Goal: Information Seeking & Learning: Learn about a topic

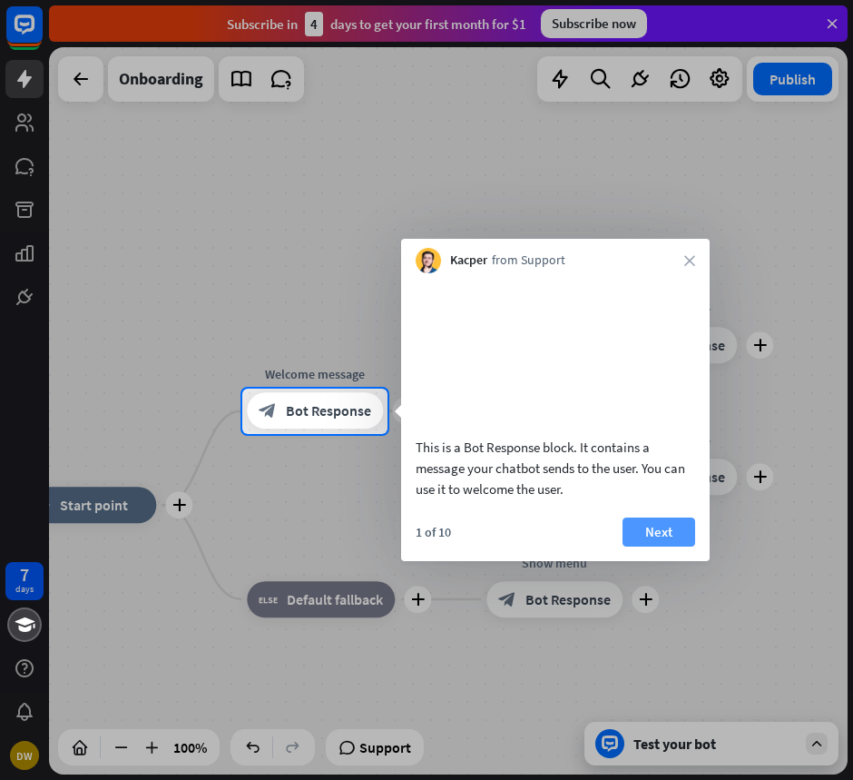
click at [669, 547] on button "Next" at bounding box center [659, 531] width 73 height 29
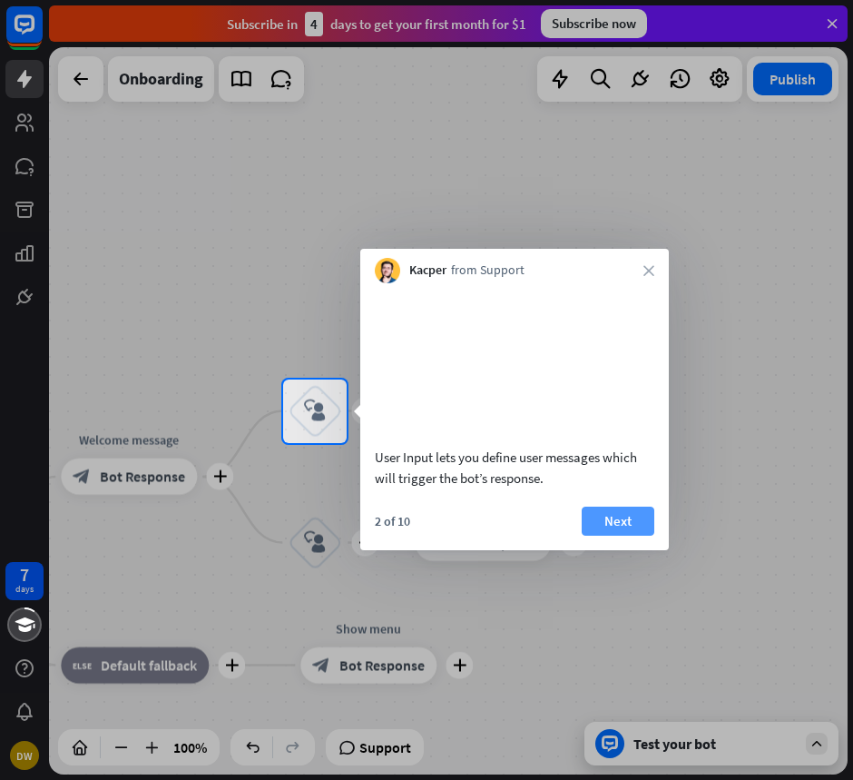
click at [633, 536] on button "Next" at bounding box center [618, 521] width 73 height 29
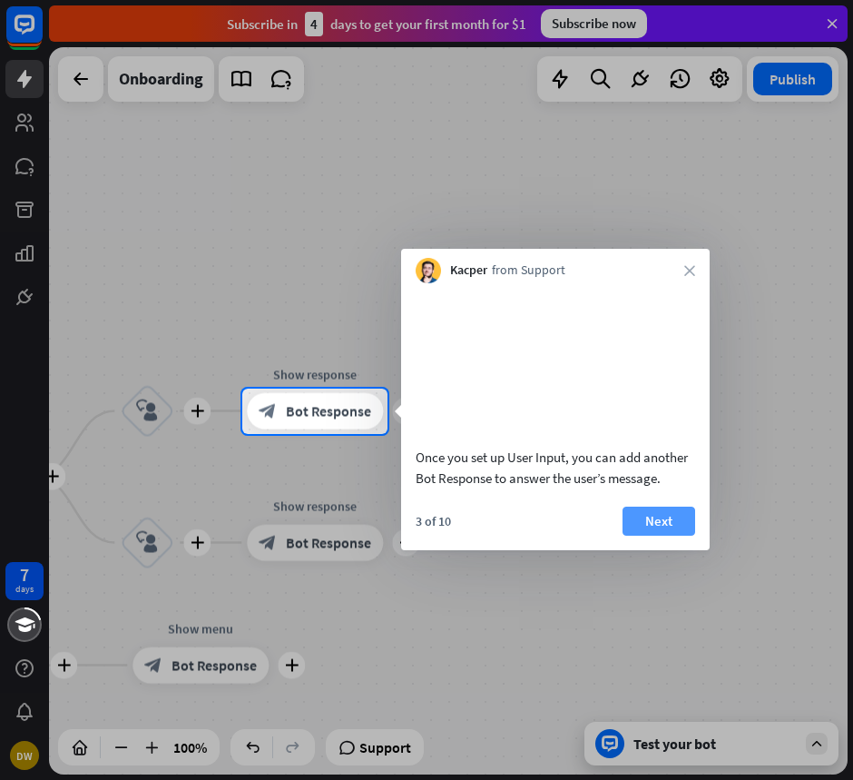
click at [658, 536] on button "Next" at bounding box center [659, 521] width 73 height 29
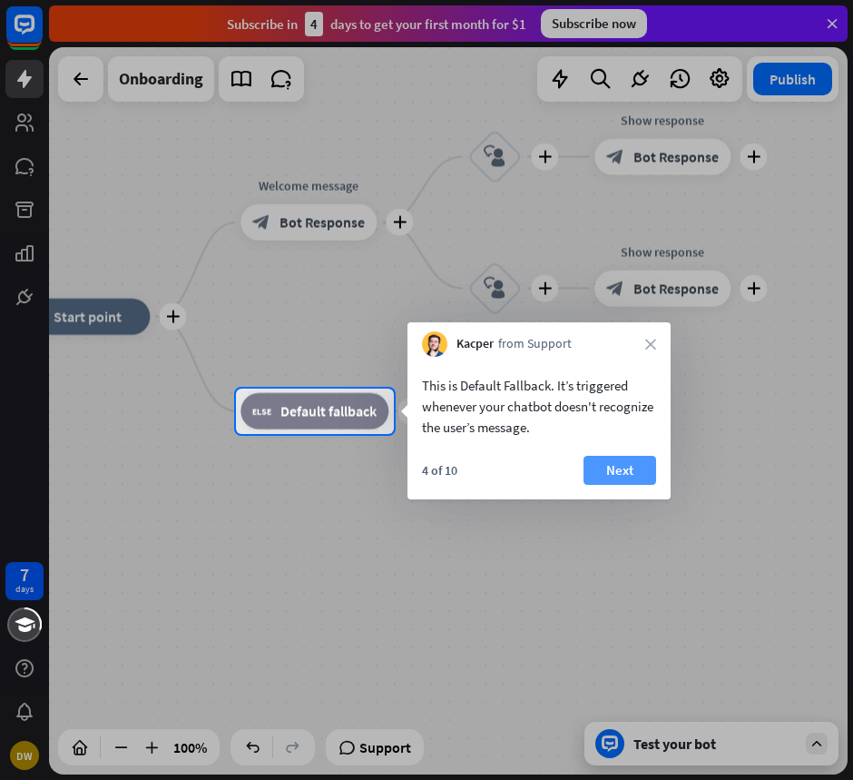
click at [634, 470] on button "Next" at bounding box center [620, 470] width 73 height 29
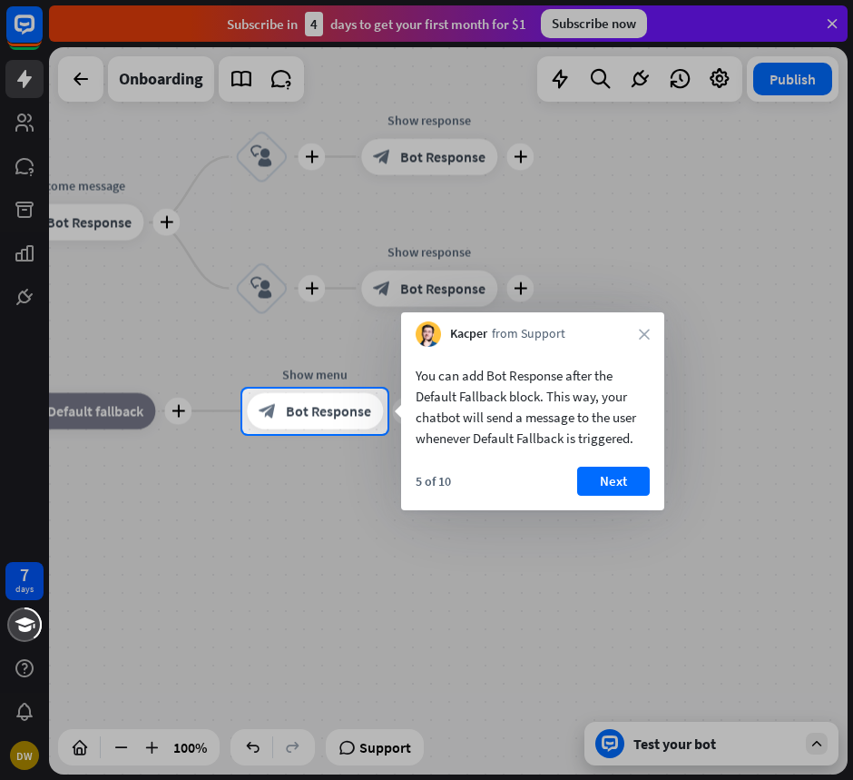
click at [634, 470] on button "Next" at bounding box center [613, 481] width 73 height 29
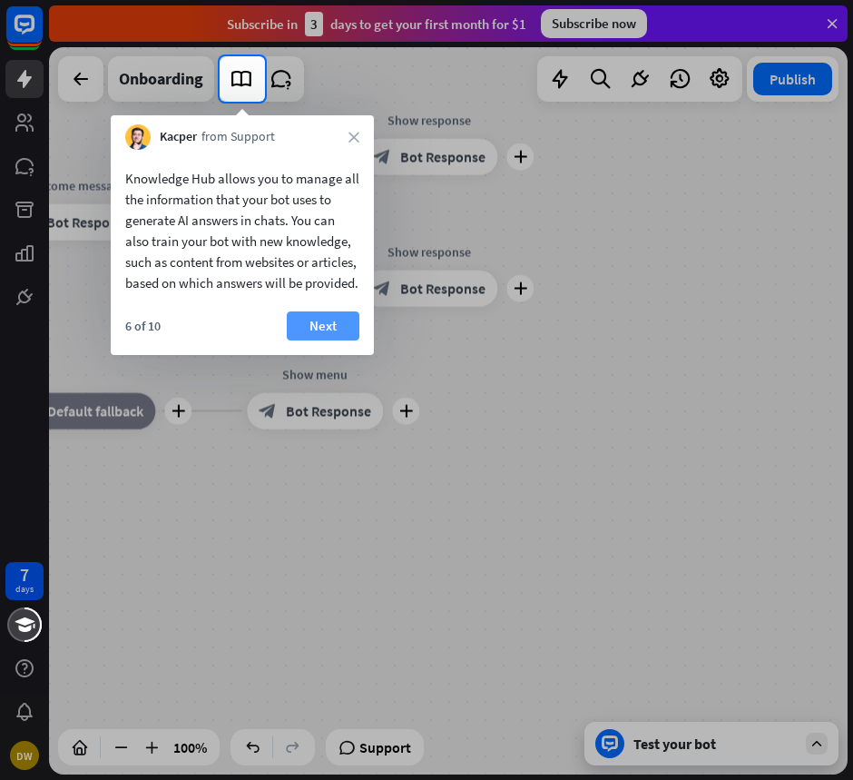
click at [324, 340] on button "Next" at bounding box center [323, 325] width 73 height 29
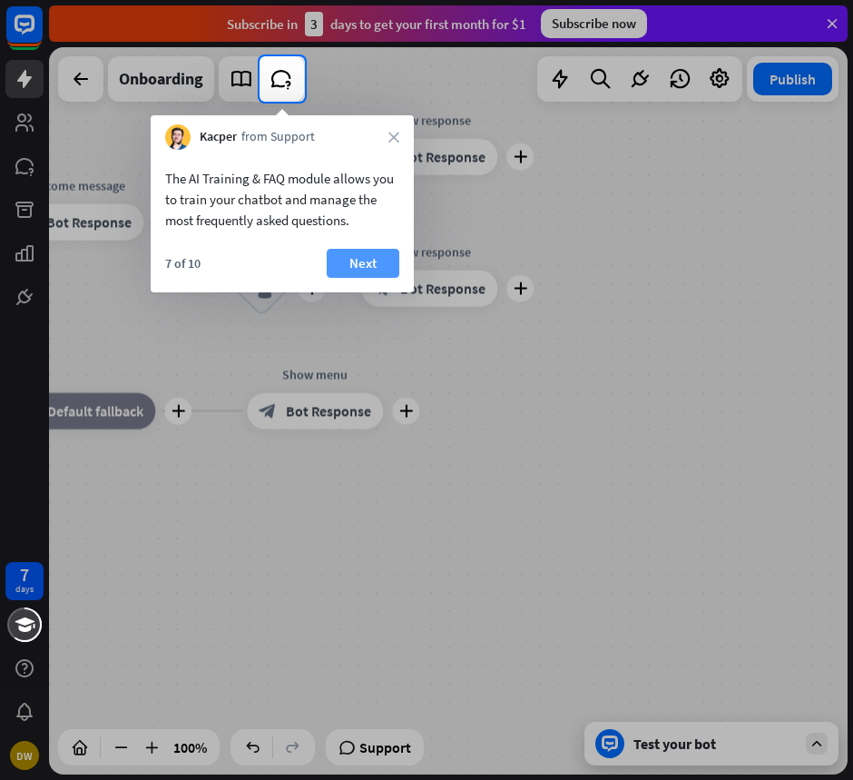
click at [370, 264] on button "Next" at bounding box center [363, 263] width 73 height 29
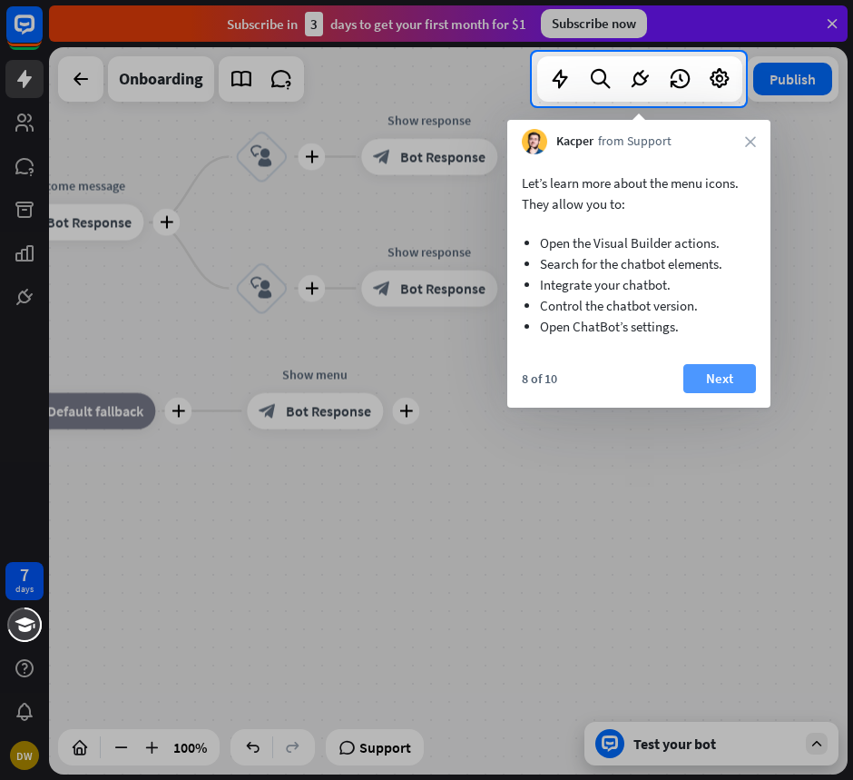
click at [696, 385] on button "Next" at bounding box center [720, 378] width 73 height 29
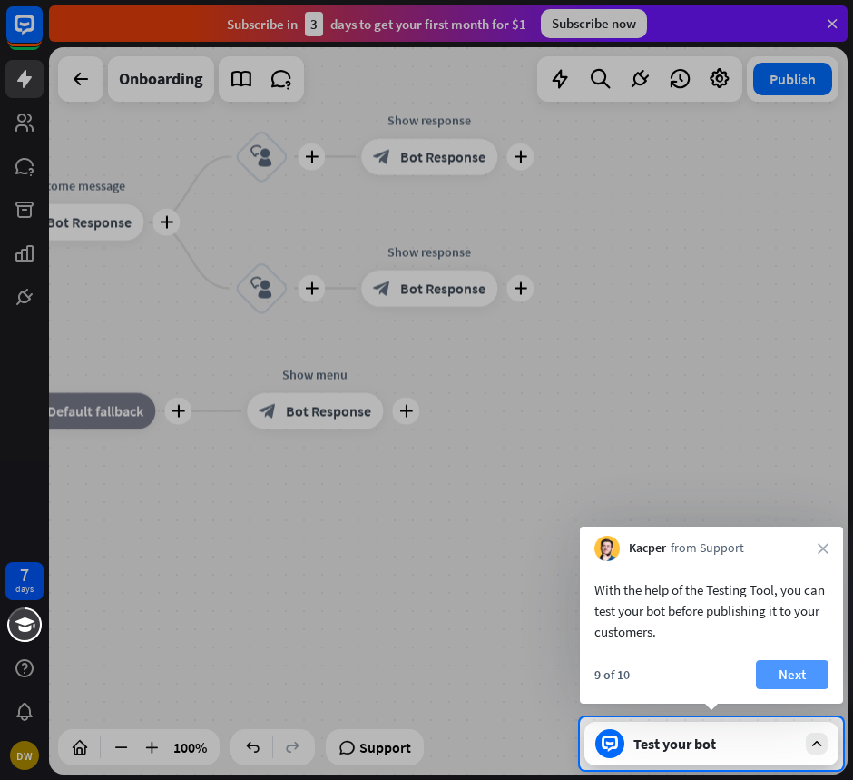
click at [819, 678] on button "Next" at bounding box center [792, 674] width 73 height 29
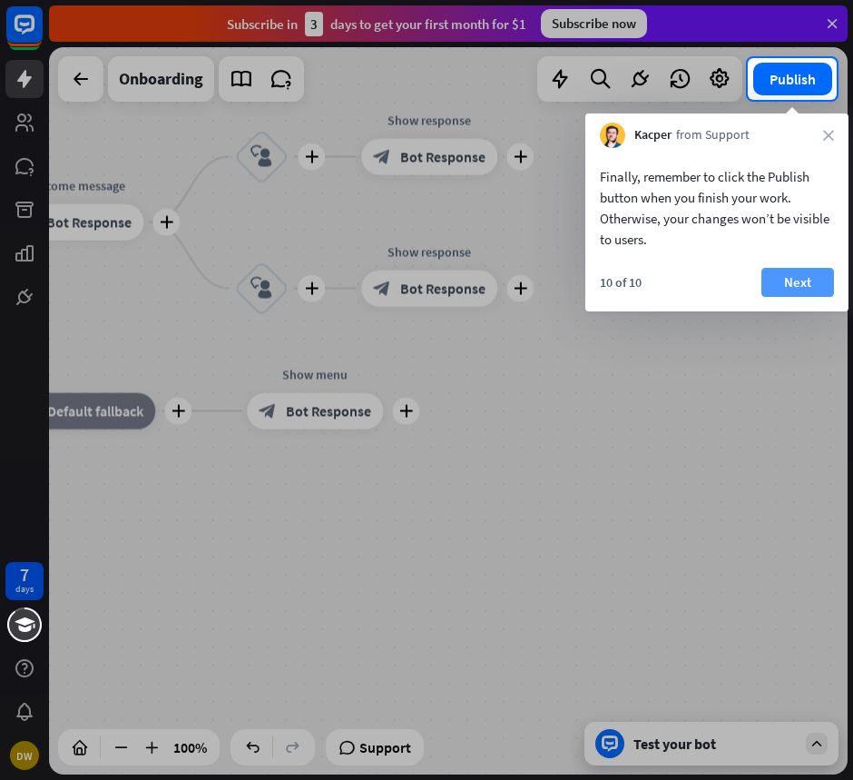
click at [796, 281] on button "Next" at bounding box center [798, 282] width 73 height 29
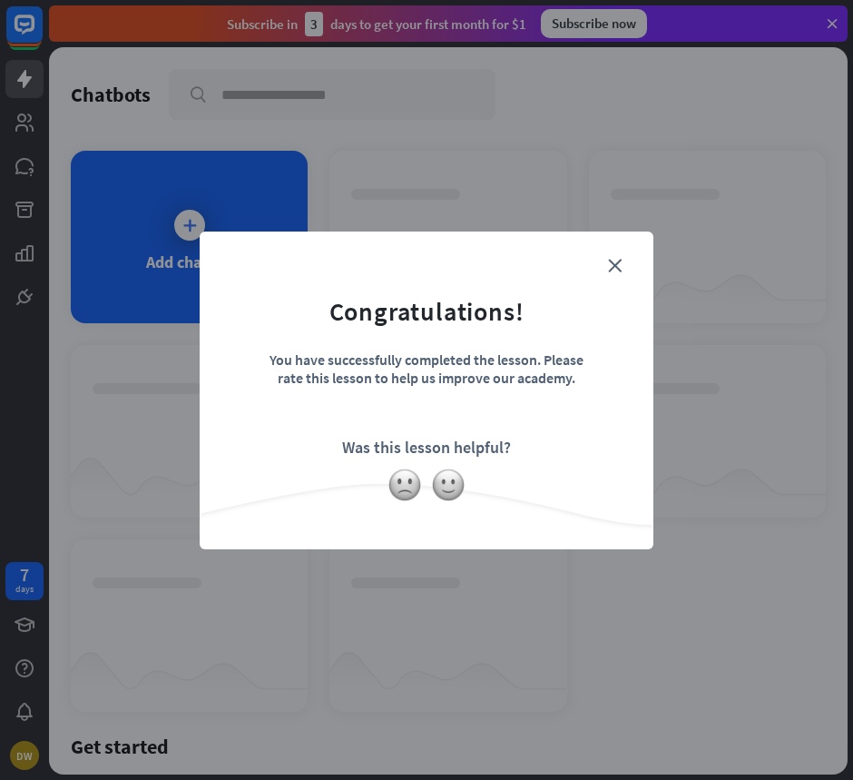
click at [429, 449] on div "Was this lesson helpful?" at bounding box center [426, 447] width 169 height 21
click at [452, 489] on img at bounding box center [448, 485] width 34 height 34
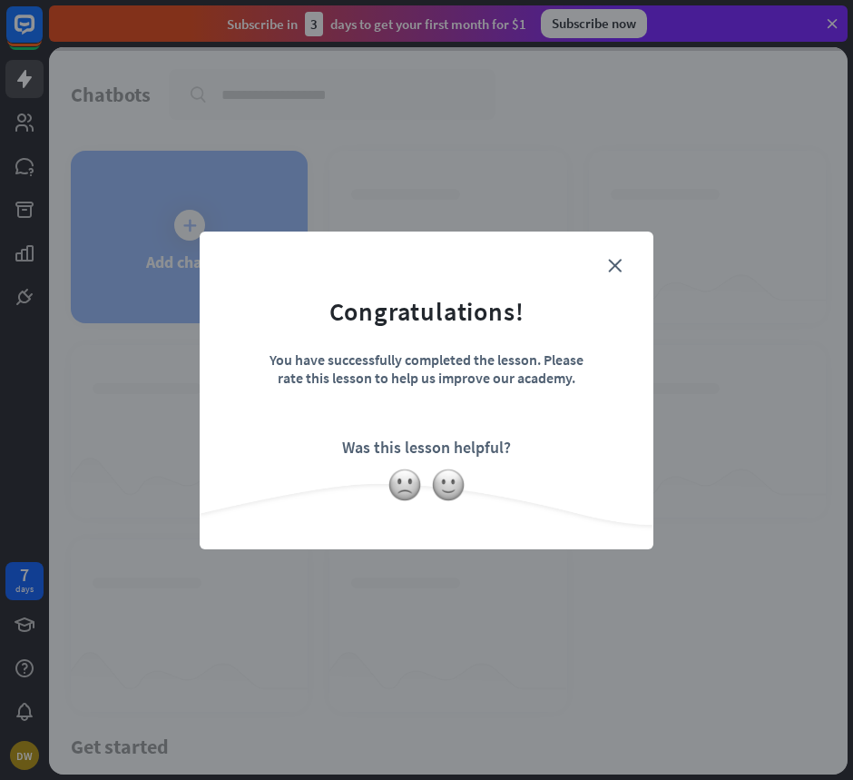
click at [623, 262] on form "Congratulations! You have successfully completed the lesson. Please rate this l…" at bounding box center [426, 362] width 409 height 217
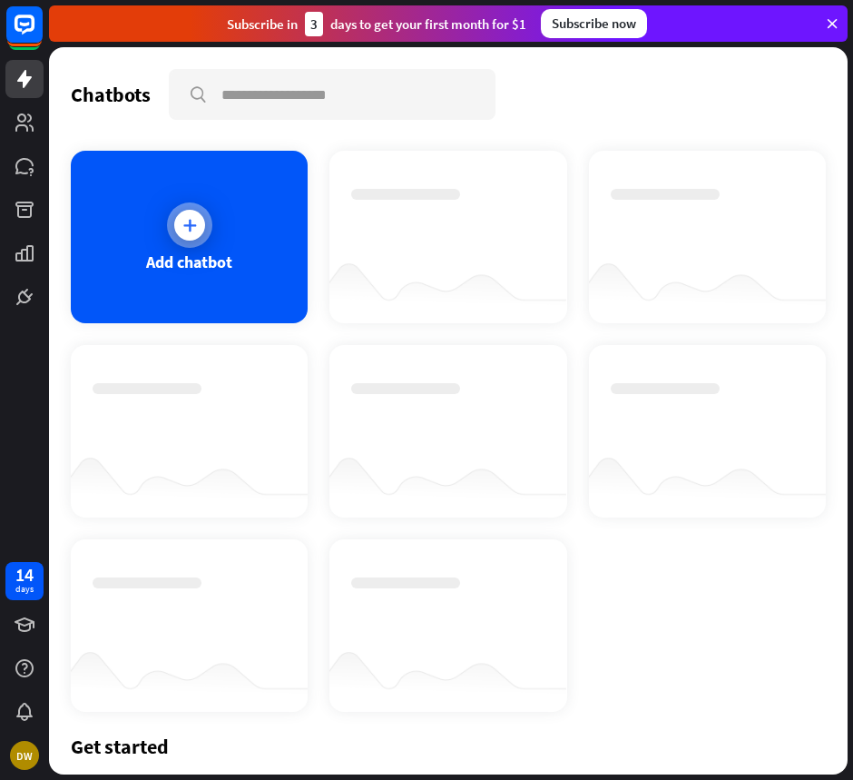
click at [187, 231] on icon at bounding box center [190, 225] width 18 height 18
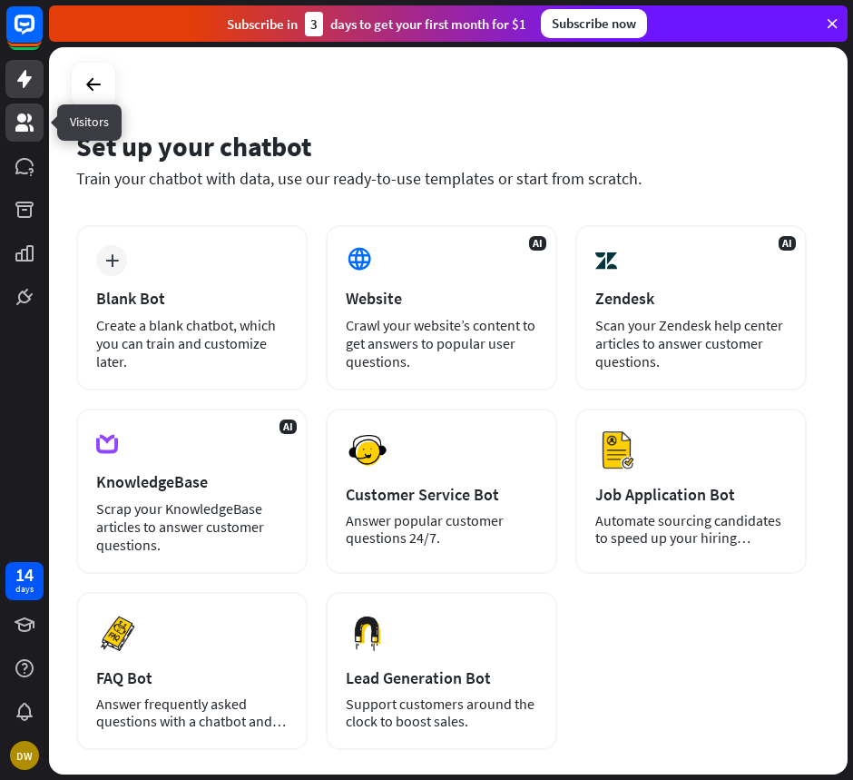
click at [26, 121] on icon at bounding box center [25, 123] width 22 height 22
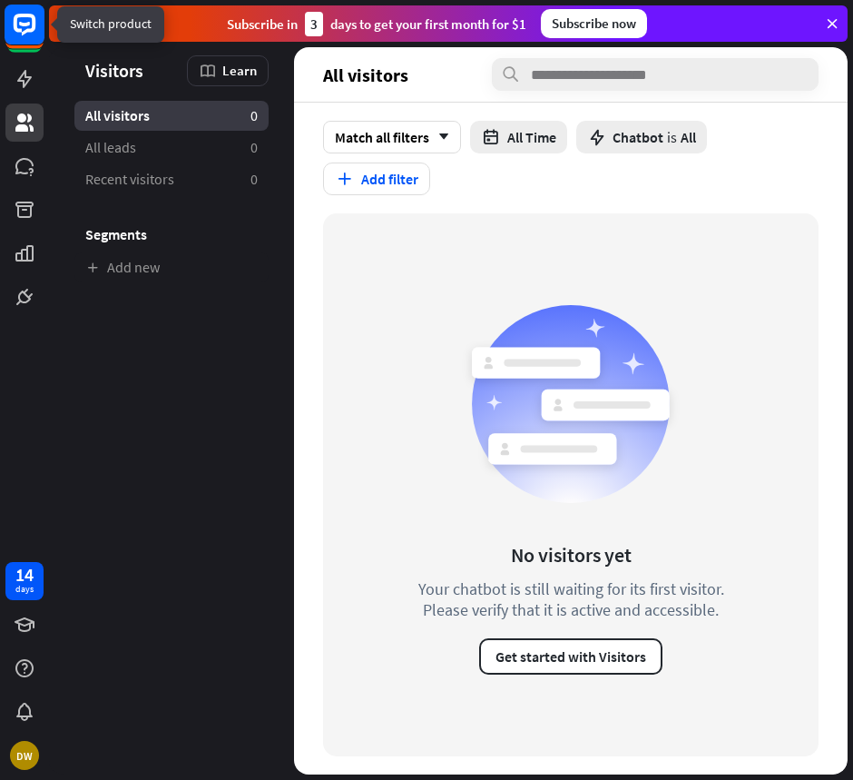
click at [18, 25] on rect at bounding box center [25, 25] width 40 height 40
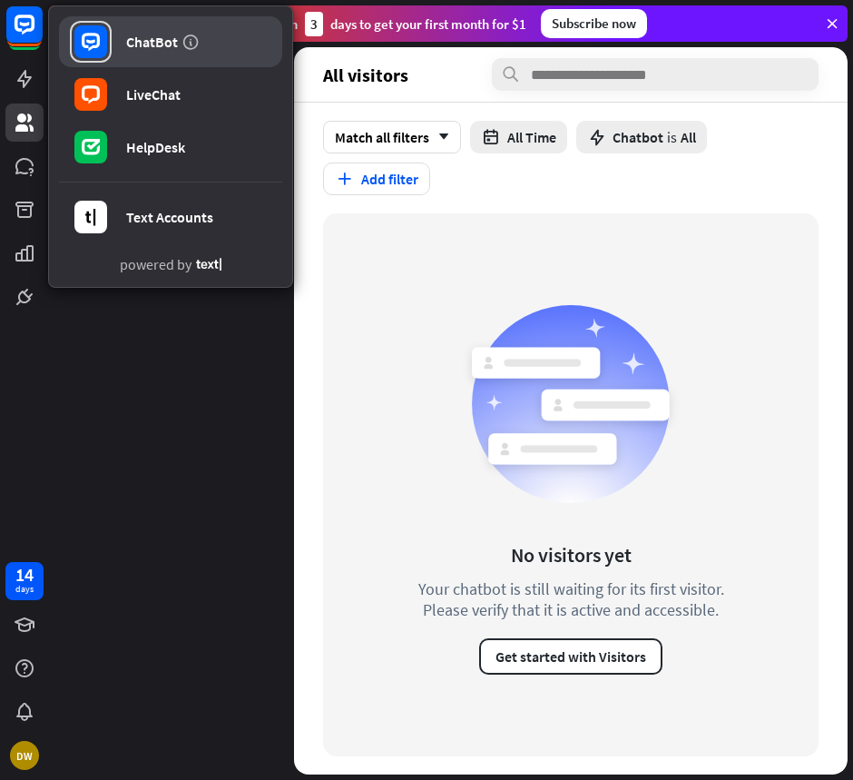
click at [137, 55] on link "ChatBot" at bounding box center [170, 41] width 223 height 51
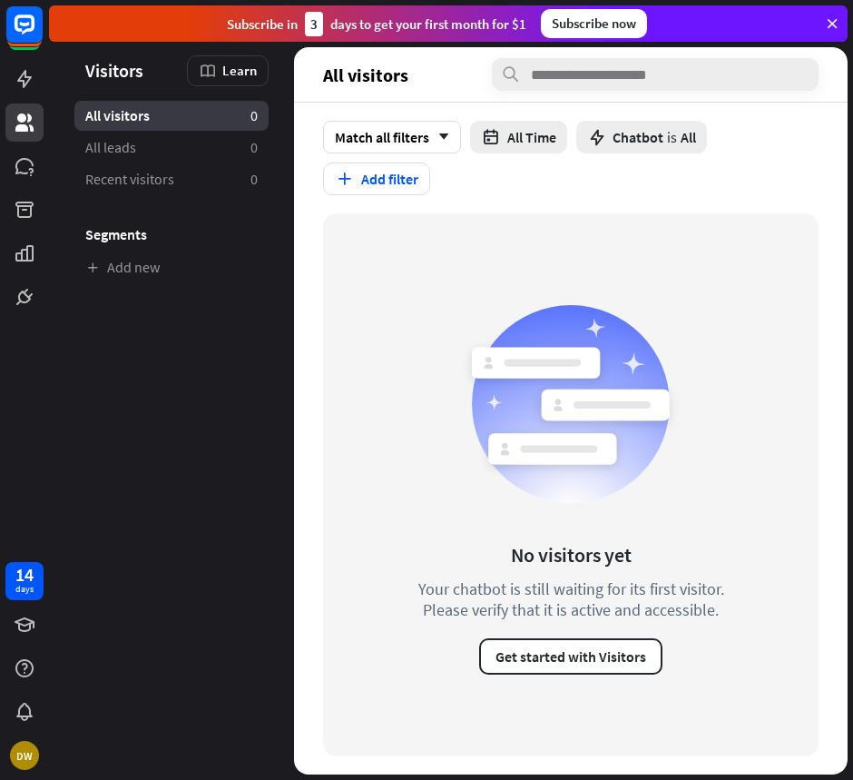
click at [833, 25] on icon at bounding box center [832, 23] width 16 height 16
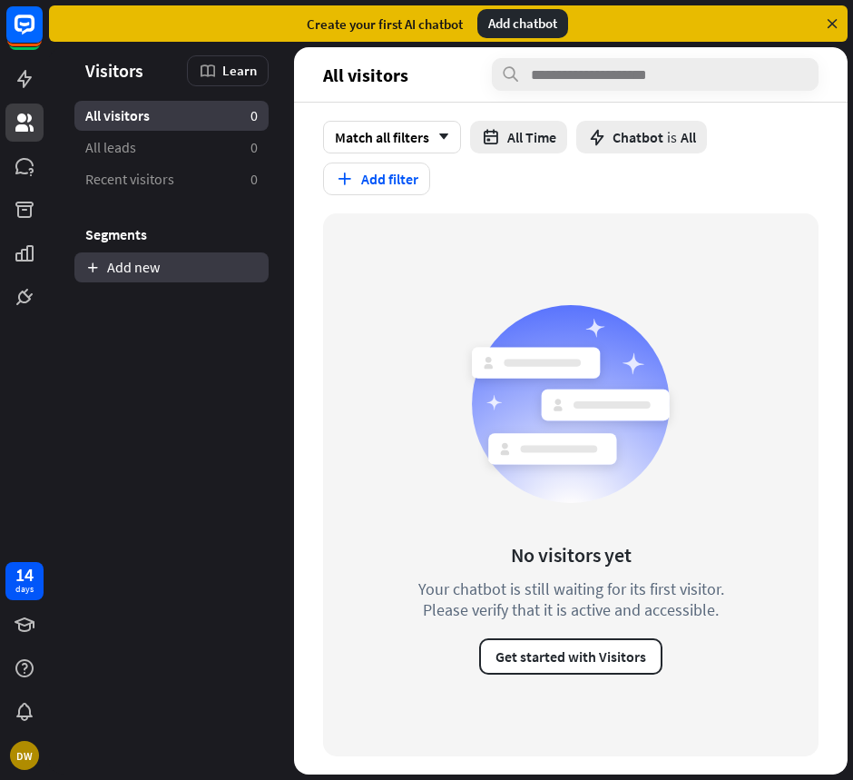
click at [117, 271] on link "Add new" at bounding box center [171, 267] width 194 height 30
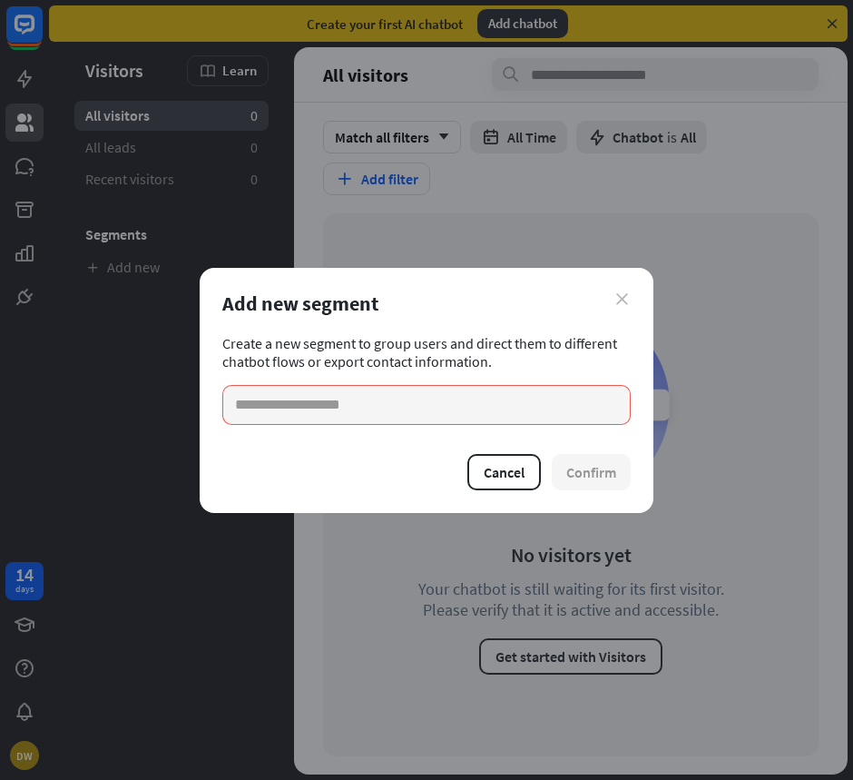
click at [617, 294] on icon "close" at bounding box center [622, 299] width 12 height 12
